Goal: Information Seeking & Learning: Learn about a topic

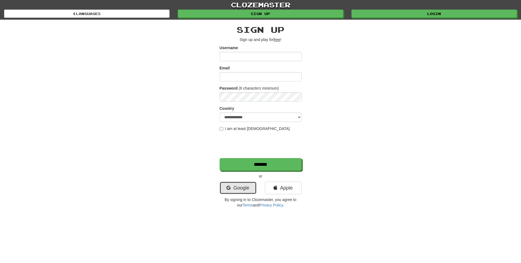
click at [245, 191] on link "Google" at bounding box center [237, 188] width 37 height 13
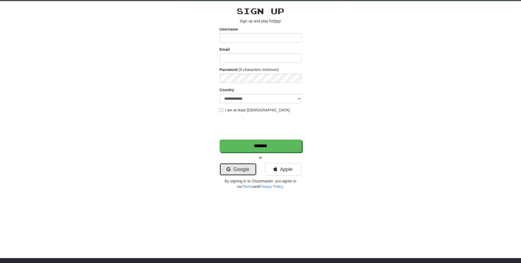
scroll to position [46, 0]
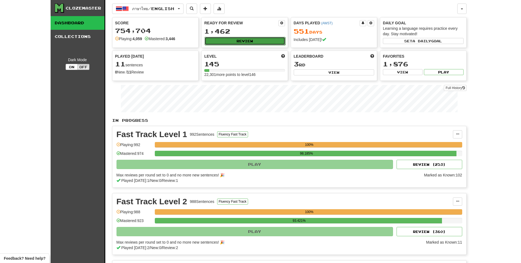
click at [237, 43] on button "Review" at bounding box center [244, 41] width 81 height 8
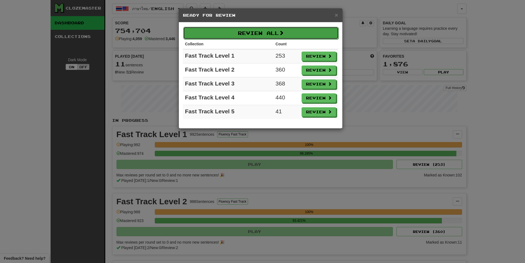
click at [248, 36] on button "Review All" at bounding box center [260, 33] width 155 height 13
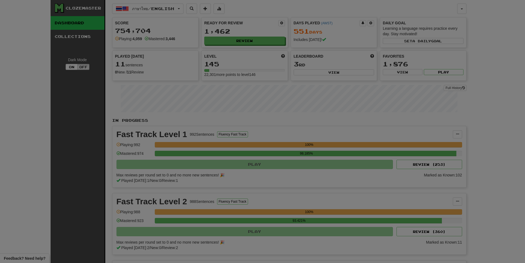
select select "**"
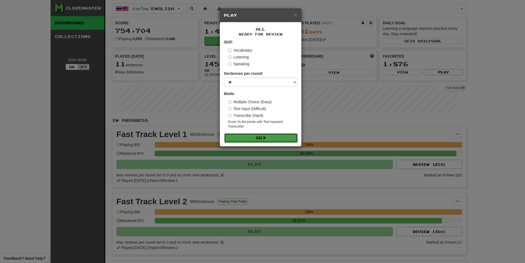
click at [262, 134] on button "Go" at bounding box center [260, 137] width 73 height 9
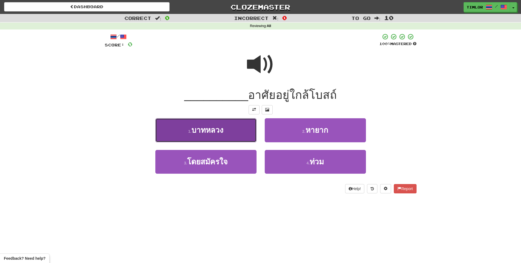
click at [241, 135] on button "1 . บาทหลวง" at bounding box center [205, 130] width 101 height 24
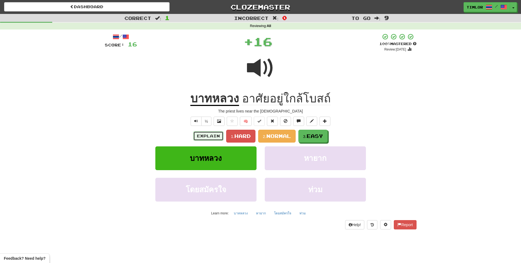
click at [201, 140] on button "Explain" at bounding box center [208, 135] width 30 height 9
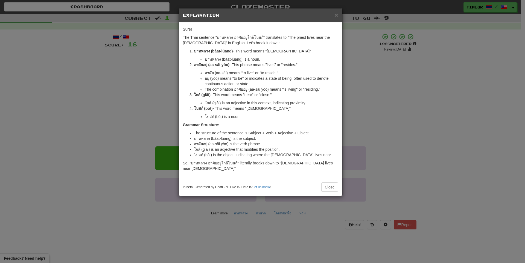
click at [362, 134] on div "× Explanation Sure! The Thai sentence "บาทหลวง อาศัยอยู่ใกล้โบสถ์" translates t…" at bounding box center [262, 131] width 525 height 263
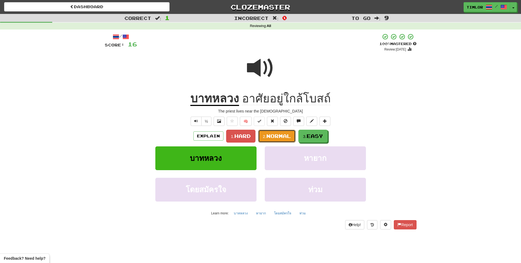
click at [279, 139] on span "Normal" at bounding box center [278, 136] width 25 height 6
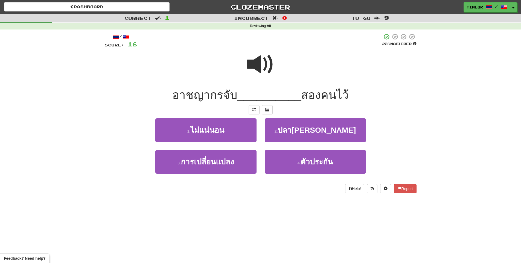
click at [262, 65] on span at bounding box center [260, 64] width 27 height 27
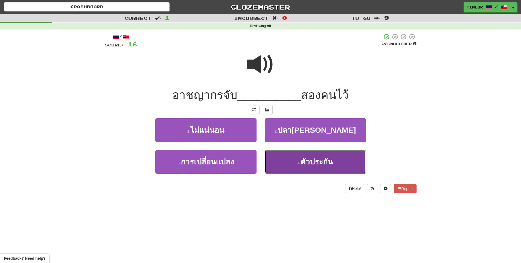
click at [303, 170] on button "4 . ตัวประกัน" at bounding box center [315, 162] width 101 height 24
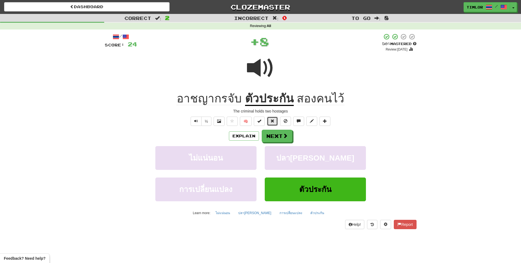
click at [271, 118] on button at bounding box center [272, 121] width 11 height 9
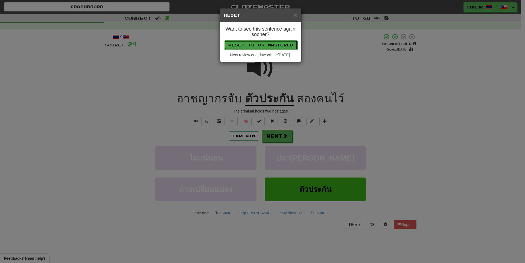
click at [263, 44] on button "Reset to 0% Mastered" at bounding box center [260, 44] width 73 height 9
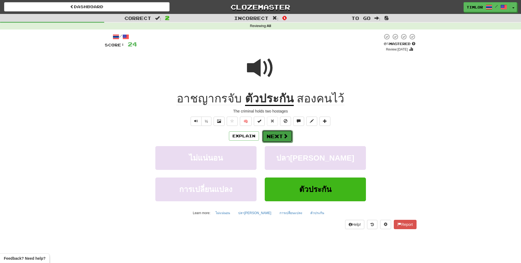
click at [275, 137] on button "Next" at bounding box center [277, 136] width 31 height 13
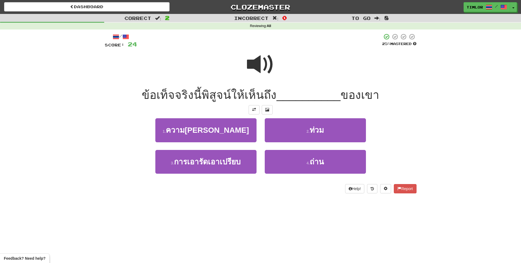
click at [278, 68] on div at bounding box center [261, 68] width 312 height 39
click at [248, 57] on span at bounding box center [260, 64] width 27 height 27
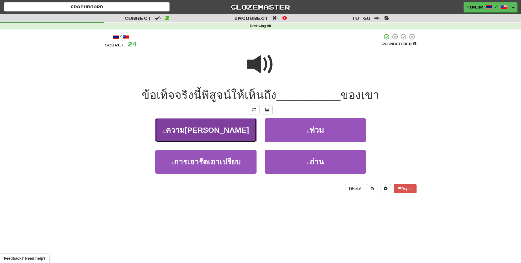
click at [220, 132] on span "ความบริสุทธิ์" at bounding box center [207, 130] width 83 height 8
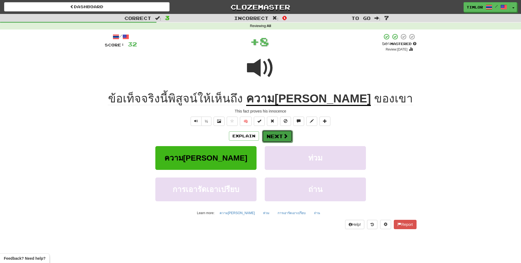
click at [270, 134] on button "Next" at bounding box center [277, 136] width 31 height 13
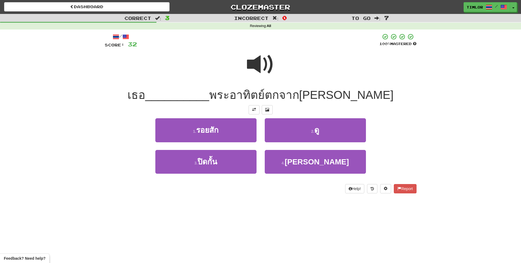
click at [237, 76] on div at bounding box center [261, 68] width 312 height 39
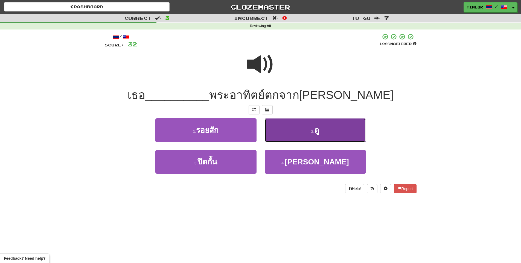
click at [292, 137] on button "2 . ดู" at bounding box center [315, 130] width 101 height 24
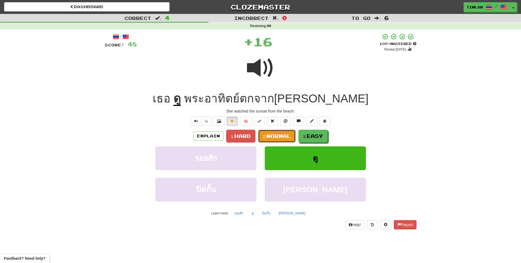
click at [292, 137] on button "2. Normal" at bounding box center [276, 136] width 37 height 13
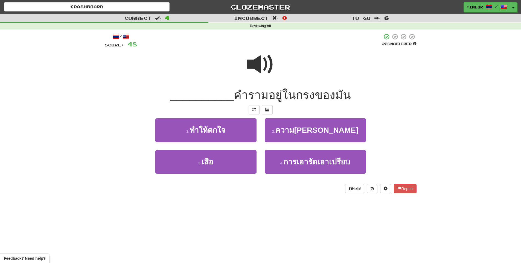
click at [258, 72] on span at bounding box center [260, 64] width 27 height 27
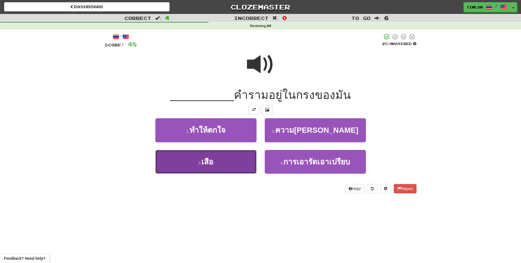
click at [246, 158] on button "3 . เสือ" at bounding box center [205, 162] width 101 height 24
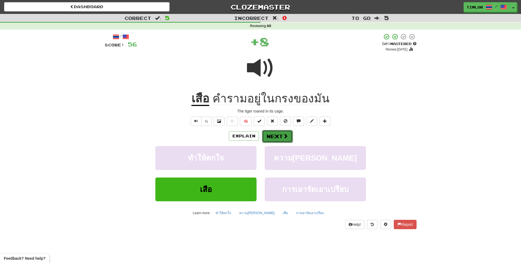
click at [263, 132] on button "Next" at bounding box center [277, 136] width 31 height 13
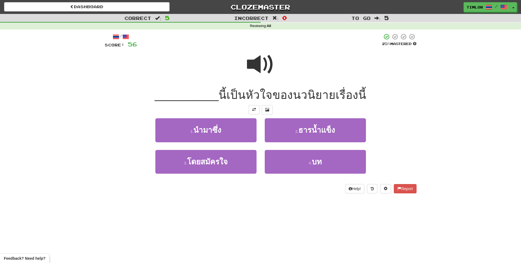
click at [264, 77] on span at bounding box center [260, 64] width 27 height 27
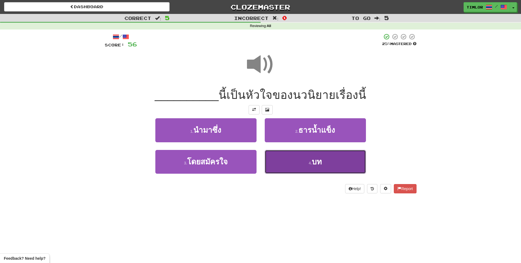
click at [288, 162] on button "4 . บท" at bounding box center [315, 162] width 101 height 24
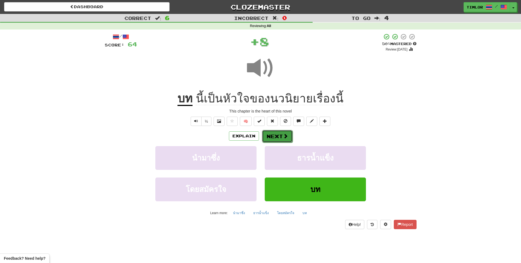
click at [285, 138] on span at bounding box center [285, 136] width 5 height 5
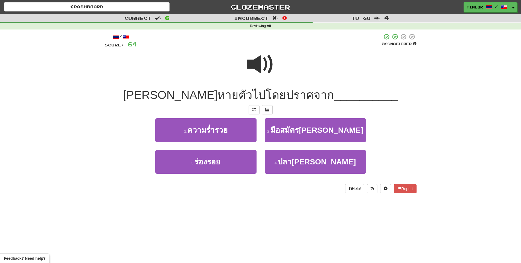
click at [267, 78] on span at bounding box center [260, 64] width 27 height 27
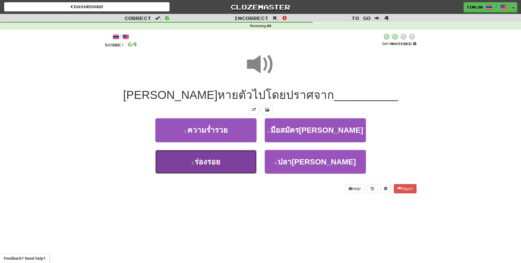
click at [225, 168] on button "3 . ร่องรอย" at bounding box center [205, 162] width 101 height 24
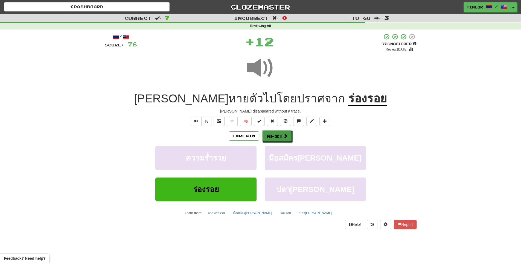
click at [275, 137] on button "Next" at bounding box center [277, 136] width 31 height 13
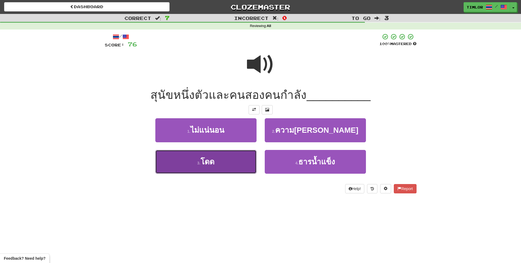
click at [236, 163] on button "3 . โดด" at bounding box center [205, 162] width 101 height 24
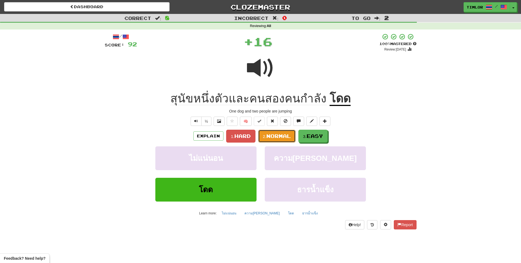
click at [265, 141] on button "2. Normal" at bounding box center [276, 136] width 37 height 13
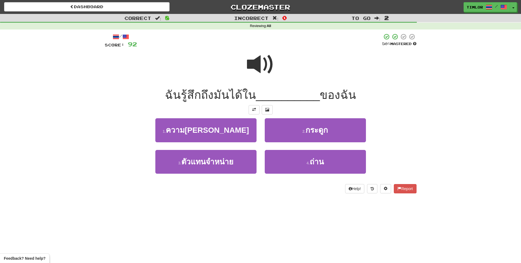
click at [260, 78] on span at bounding box center [260, 64] width 27 height 27
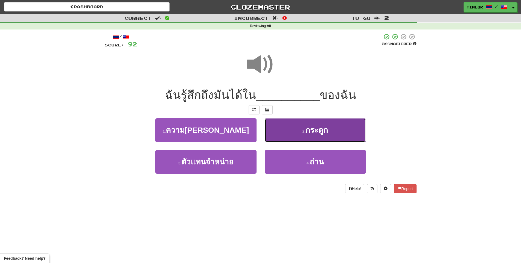
click at [287, 140] on button "2 . กระดูก" at bounding box center [315, 130] width 101 height 24
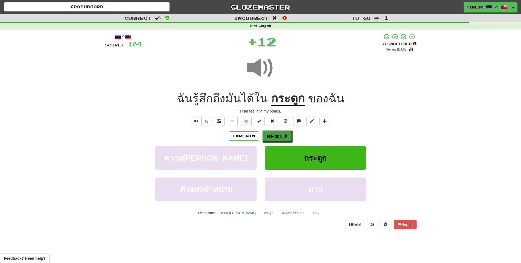
click at [281, 141] on button "Next" at bounding box center [277, 136] width 31 height 13
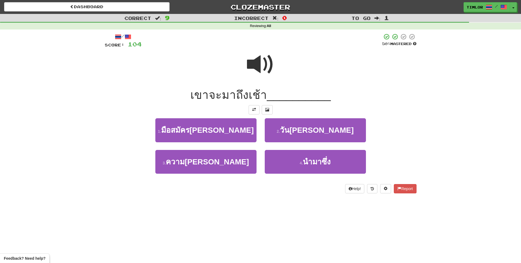
click at [262, 78] on span at bounding box center [260, 64] width 27 height 27
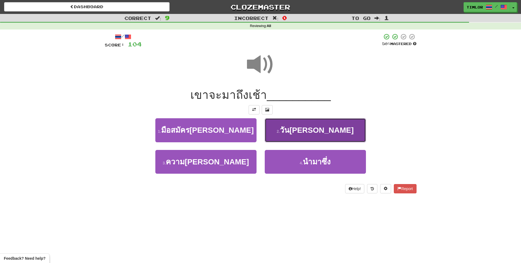
click at [278, 130] on button "2 . วันอังคาร" at bounding box center [315, 130] width 101 height 24
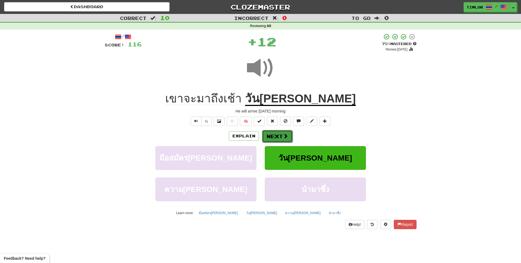
click at [276, 131] on button "Next" at bounding box center [277, 136] width 31 height 13
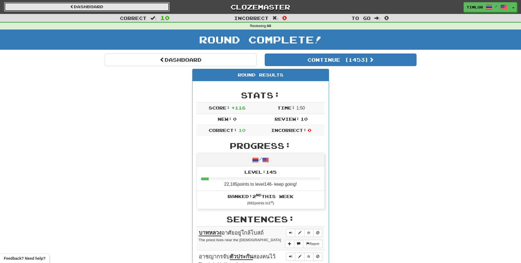
click at [160, 10] on link "Dashboard" at bounding box center [86, 6] width 165 height 9
